Goal: Information Seeking & Learning: Find specific fact

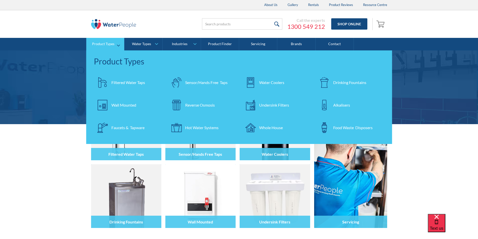
click at [123, 83] on div "Filtered Water Taps" at bounding box center [128, 83] width 34 height 6
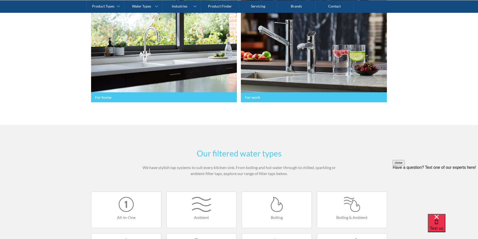
scroll to position [276, 0]
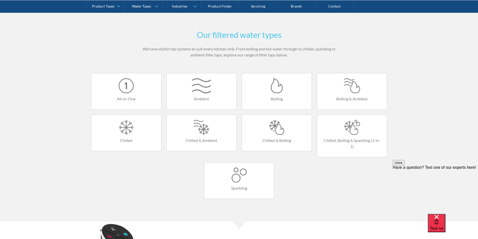
click at [277, 131] on div at bounding box center [277, 127] width 60 height 15
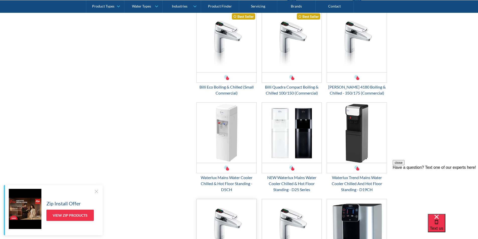
scroll to position [326, 0]
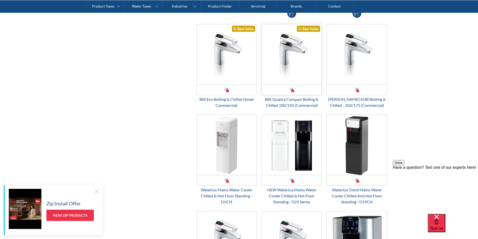
click at [288, 61] on img "Email Form 3" at bounding box center [292, 54] width 60 height 60
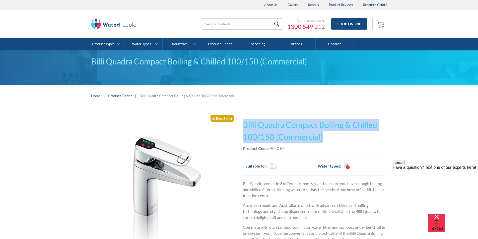
drag, startPoint x: 324, startPoint y: 138, endPoint x: 243, endPoint y: 125, distance: 82.0
click at [243, 125] on h1 "Billi Quadra Compact Boiling & Chilled 100/150 (Commercial)" at bounding box center [315, 131] width 144 height 24
copy h1 "Billi Quadra Compact Boiling & Chilled 100/150 (Commercial)"
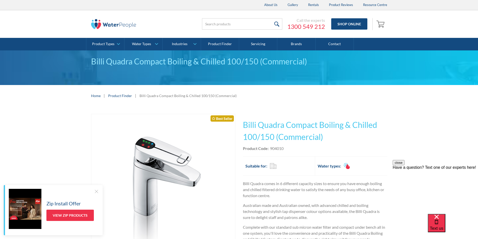
click at [287, 150] on div "Product Code: 904010" at bounding box center [315, 148] width 144 height 6
drag, startPoint x: 286, startPoint y: 148, endPoint x: 270, endPoint y: 149, distance: 16.6
click at [270, 149] on div "Product Code: 904010" at bounding box center [315, 148] width 144 height 6
copy div "904010"
